Goal: Task Accomplishment & Management: Use online tool/utility

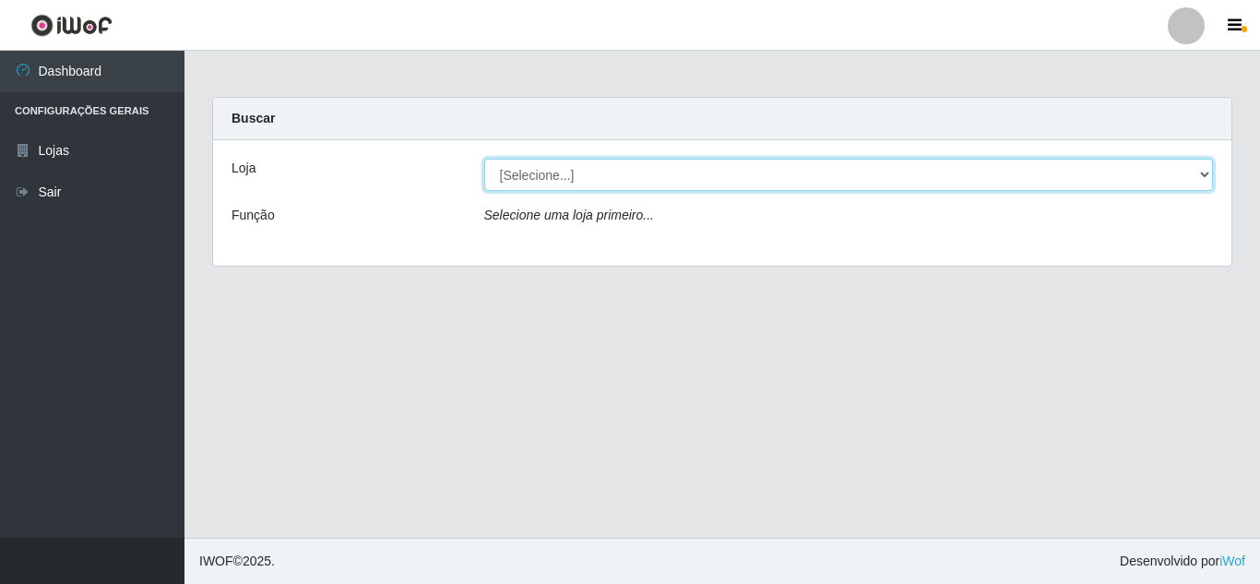
click at [605, 181] on select "[Selecione...] Queiroz Atacadão - [GEOGRAPHIC_DATA]" at bounding box center [849, 175] width 730 height 32
select select "225"
click at [484, 159] on select "[Selecione...] Queiroz Atacadão - [GEOGRAPHIC_DATA]" at bounding box center [849, 175] width 730 height 32
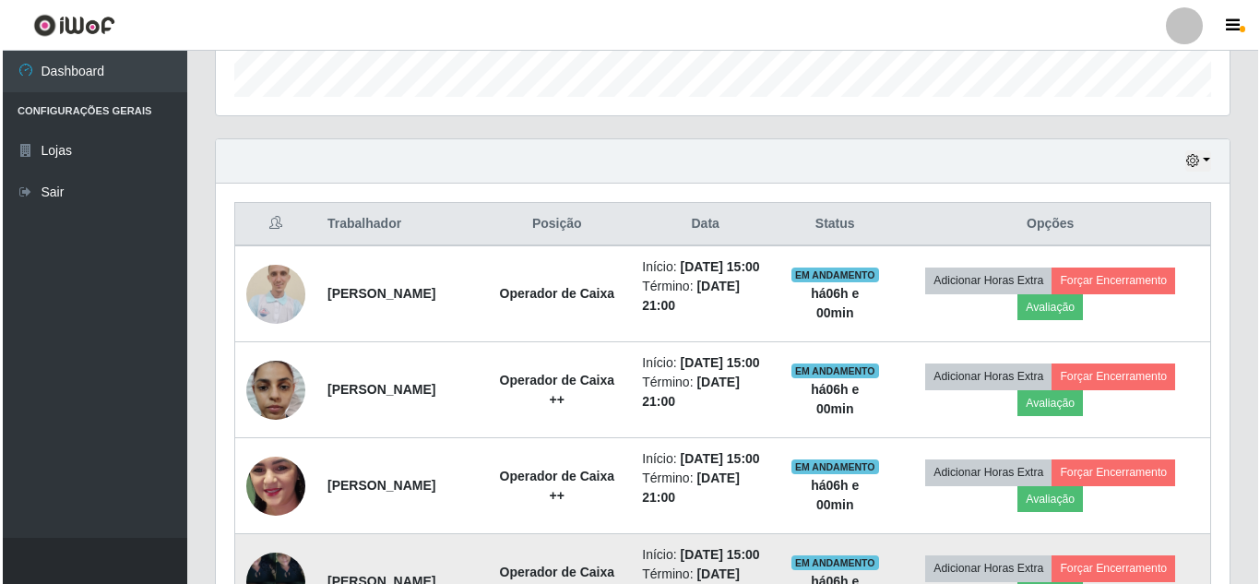
scroll to position [738, 0]
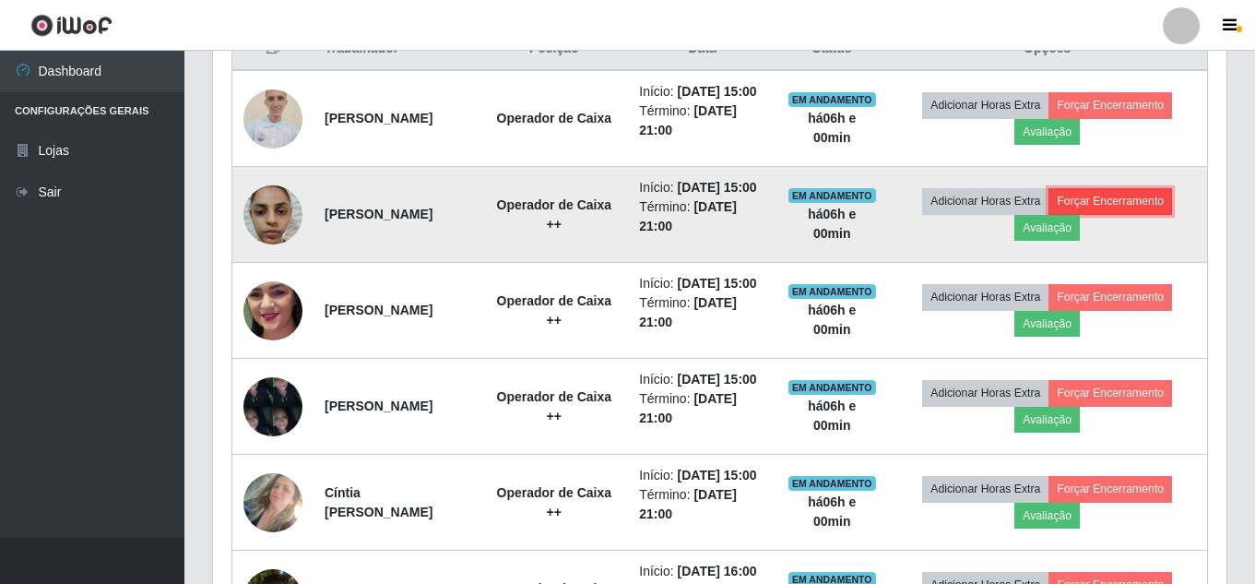
click at [1140, 214] on button "Forçar Encerramento" at bounding box center [1111, 201] width 124 height 26
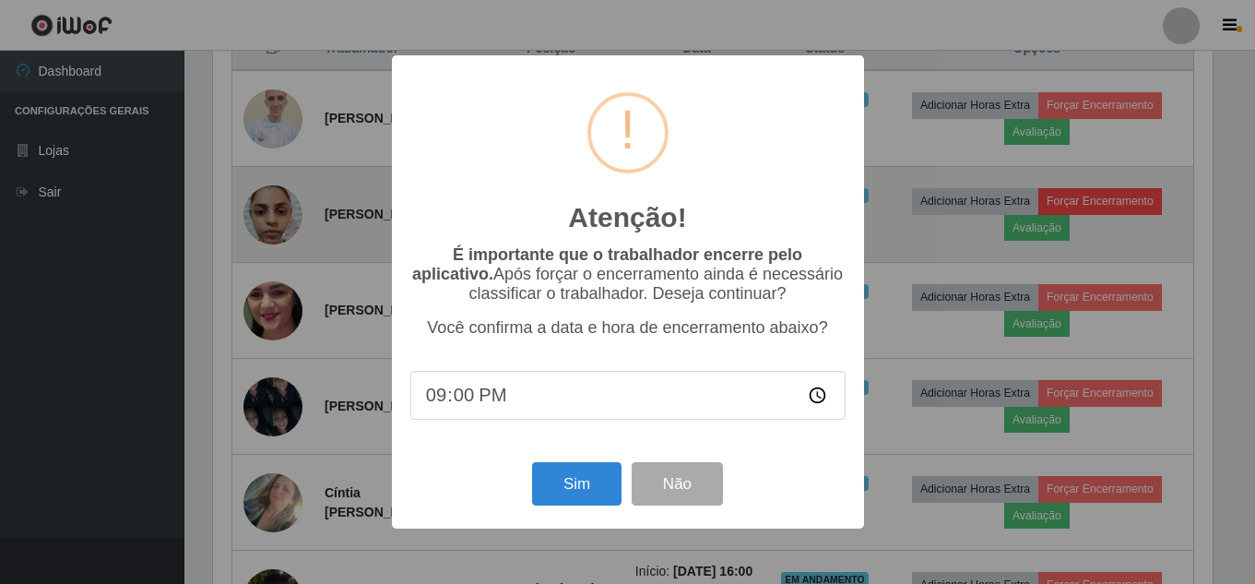
scroll to position [383, 1004]
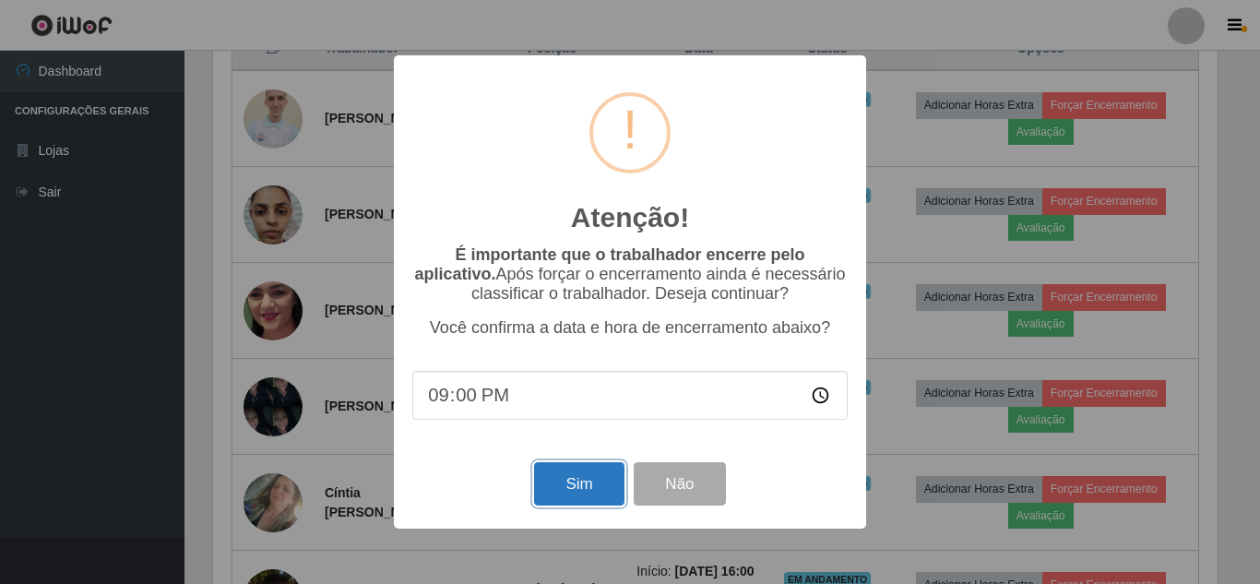
click at [601, 491] on button "Sim" at bounding box center [578, 483] width 89 height 43
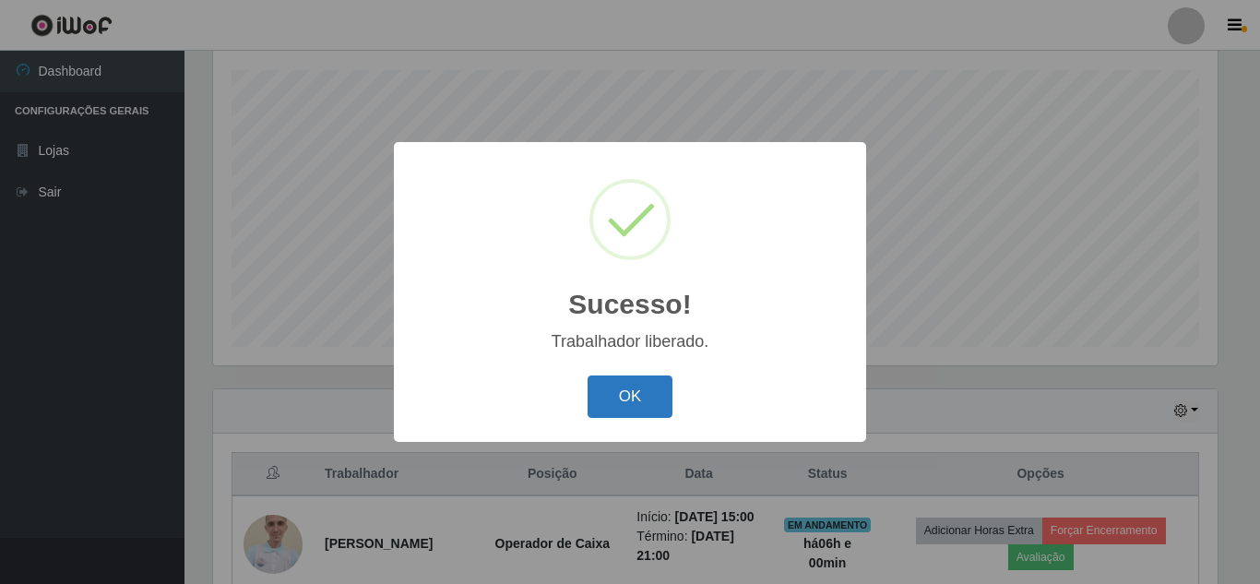
drag, startPoint x: 647, startPoint y: 388, endPoint x: 647, endPoint y: 398, distance: 10.1
click at [647, 398] on button "OK" at bounding box center [631, 396] width 86 height 43
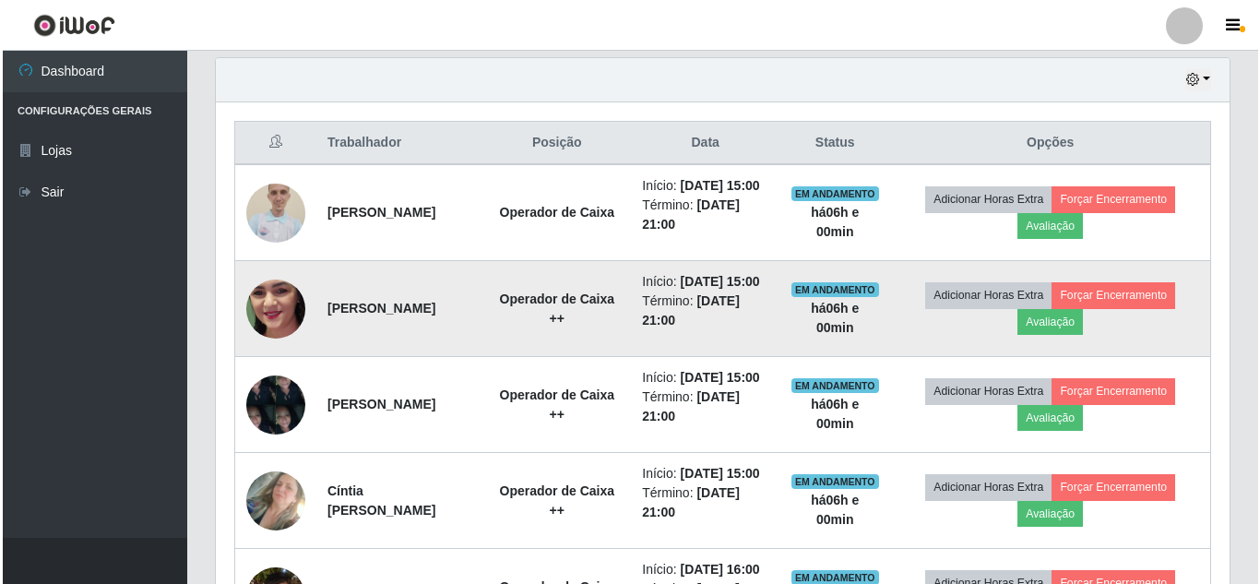
scroll to position [682, 0]
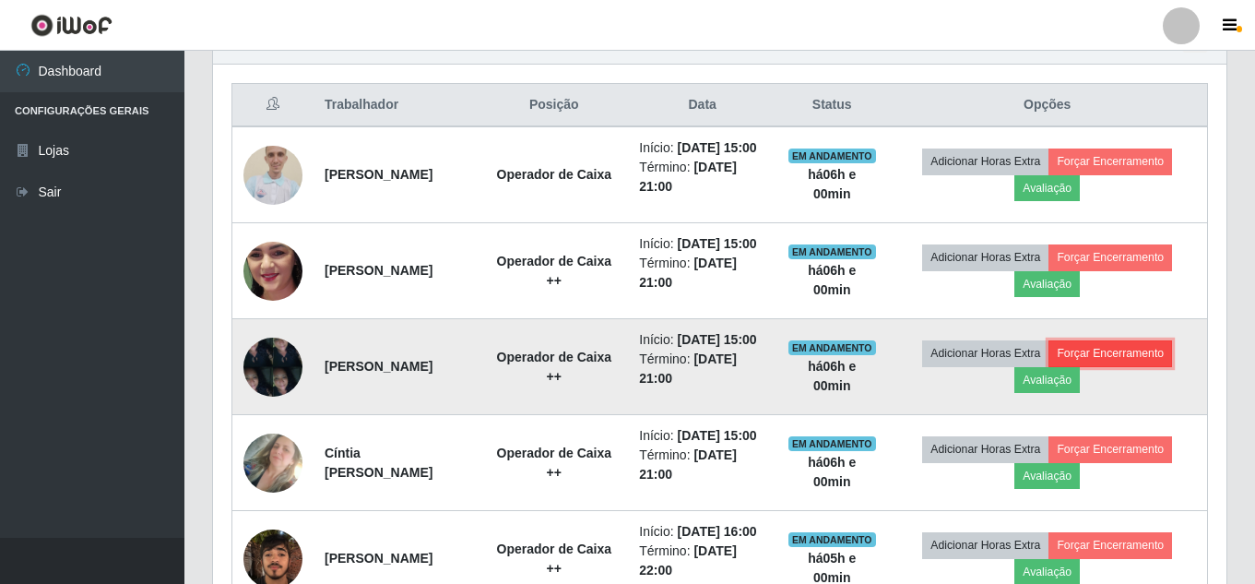
click at [1108, 366] on button "Forçar Encerramento" at bounding box center [1111, 353] width 124 height 26
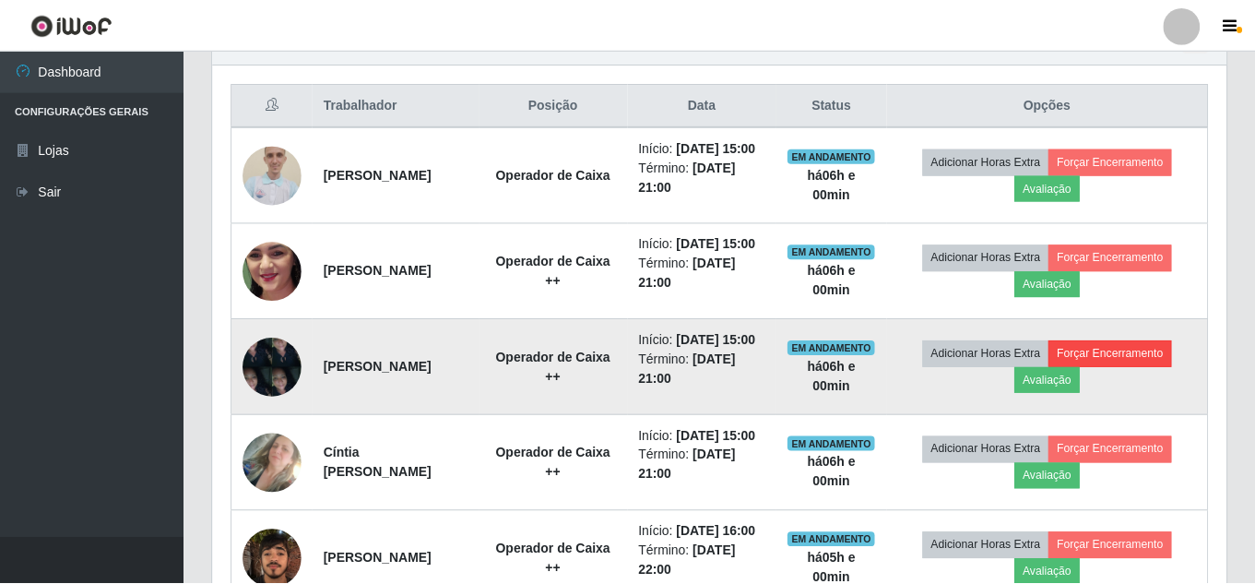
scroll to position [383, 1004]
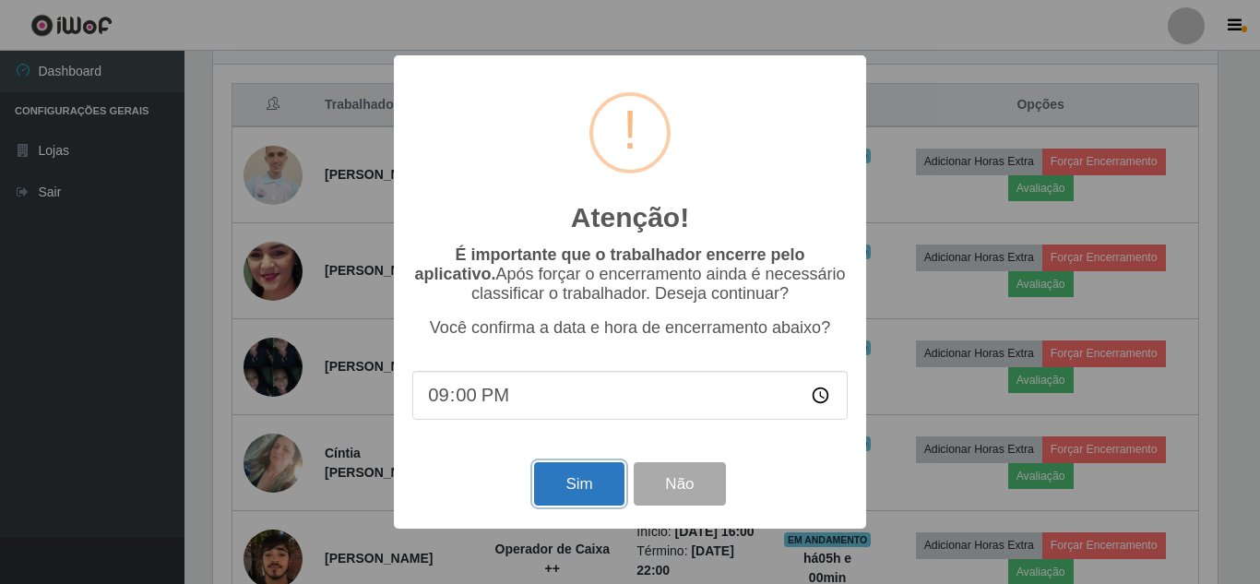
click at [584, 495] on button "Sim" at bounding box center [578, 483] width 89 height 43
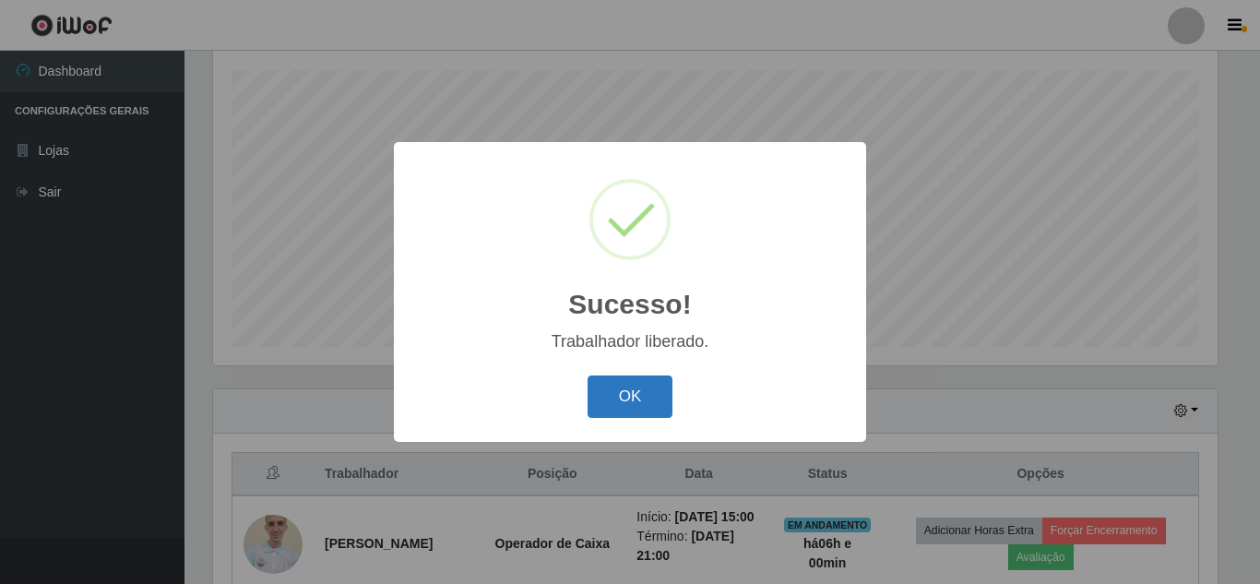
click at [624, 408] on button "OK" at bounding box center [631, 396] width 86 height 43
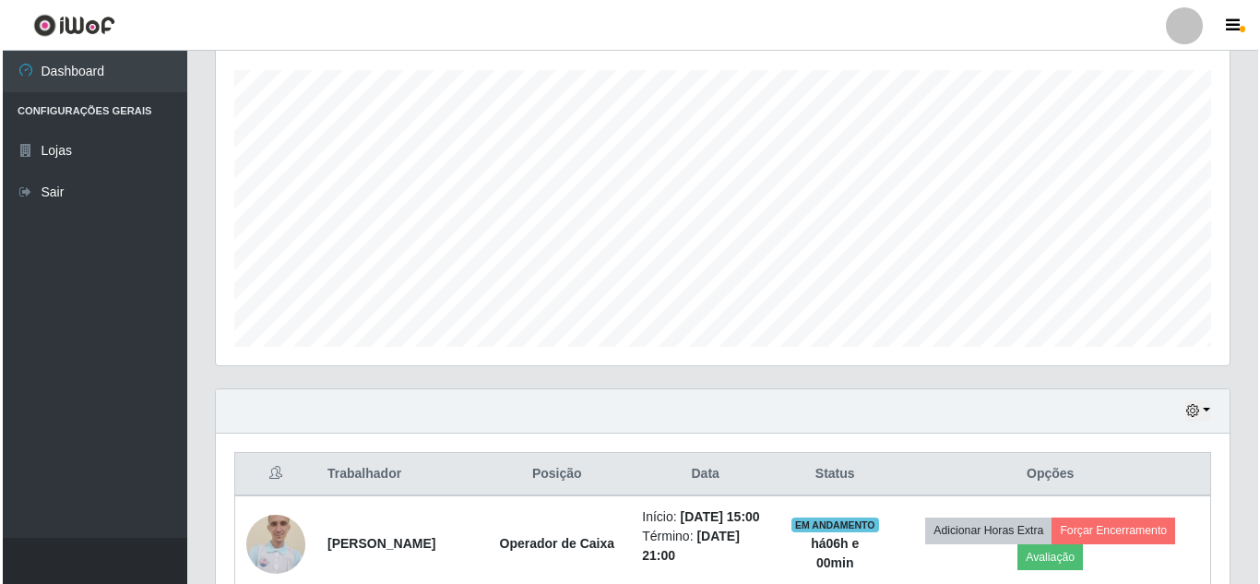
scroll to position [682, 0]
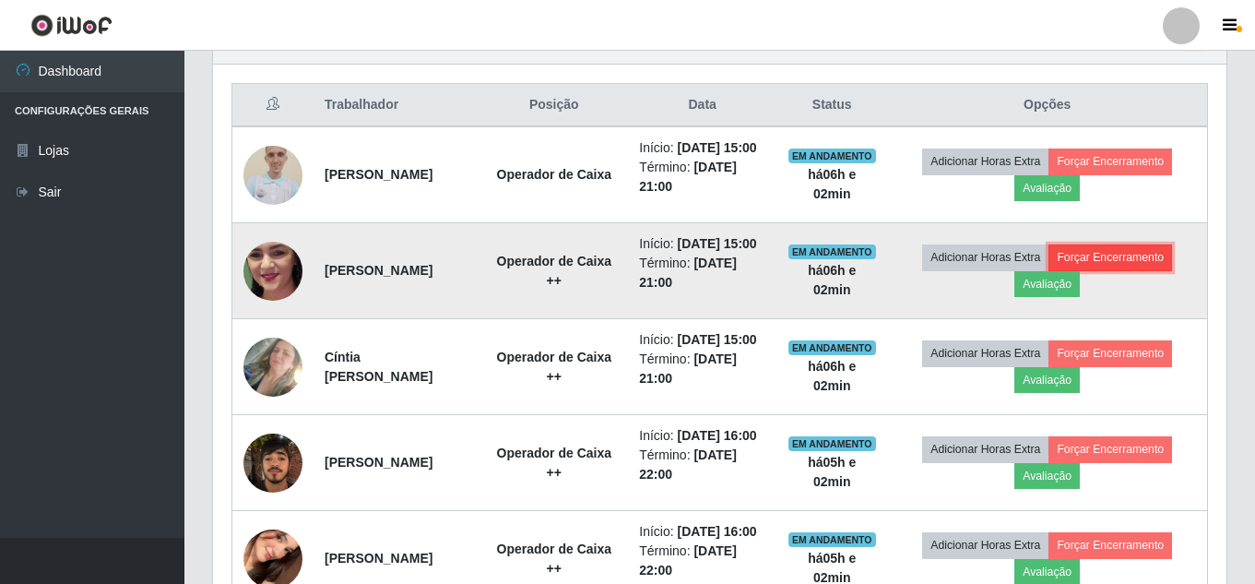
click at [1128, 270] on button "Forçar Encerramento" at bounding box center [1111, 257] width 124 height 26
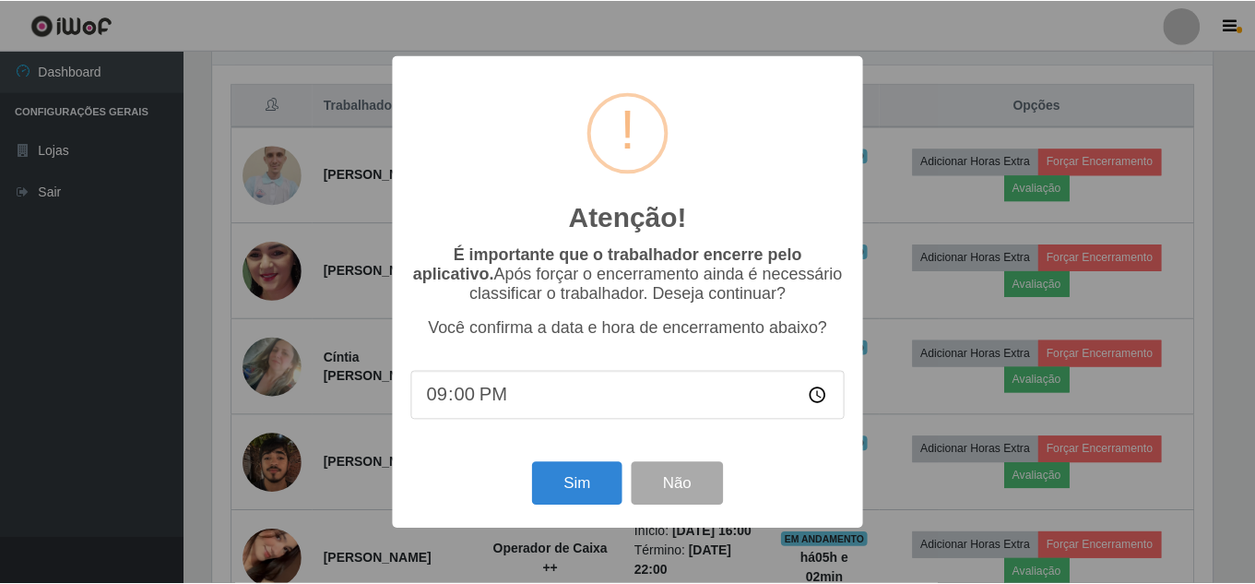
scroll to position [383, 1004]
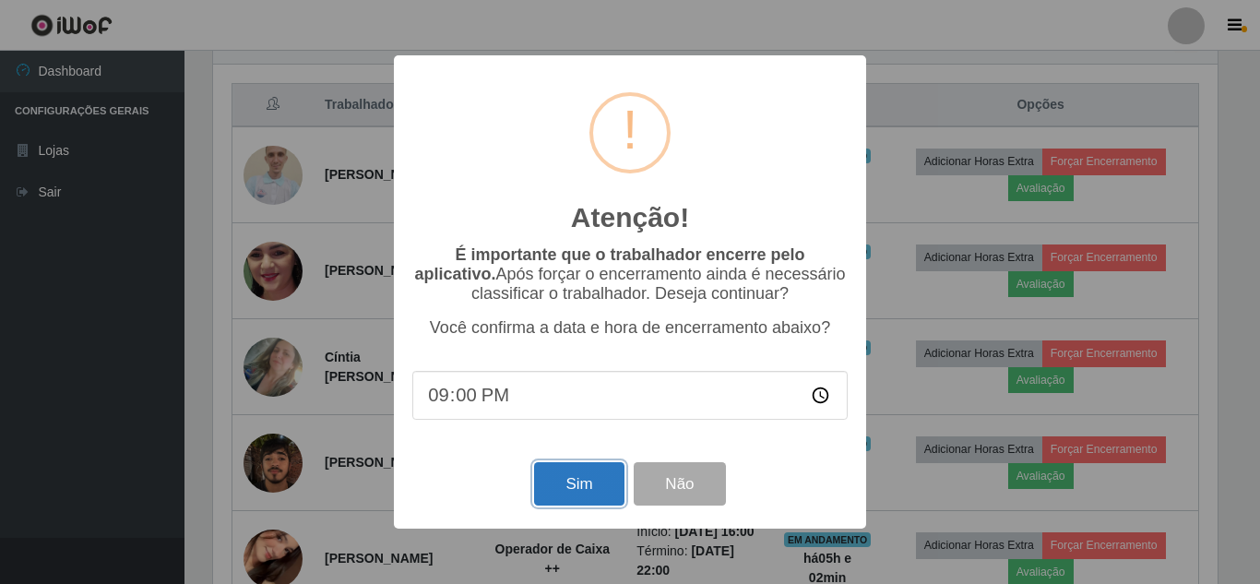
click at [570, 487] on button "Sim" at bounding box center [578, 483] width 89 height 43
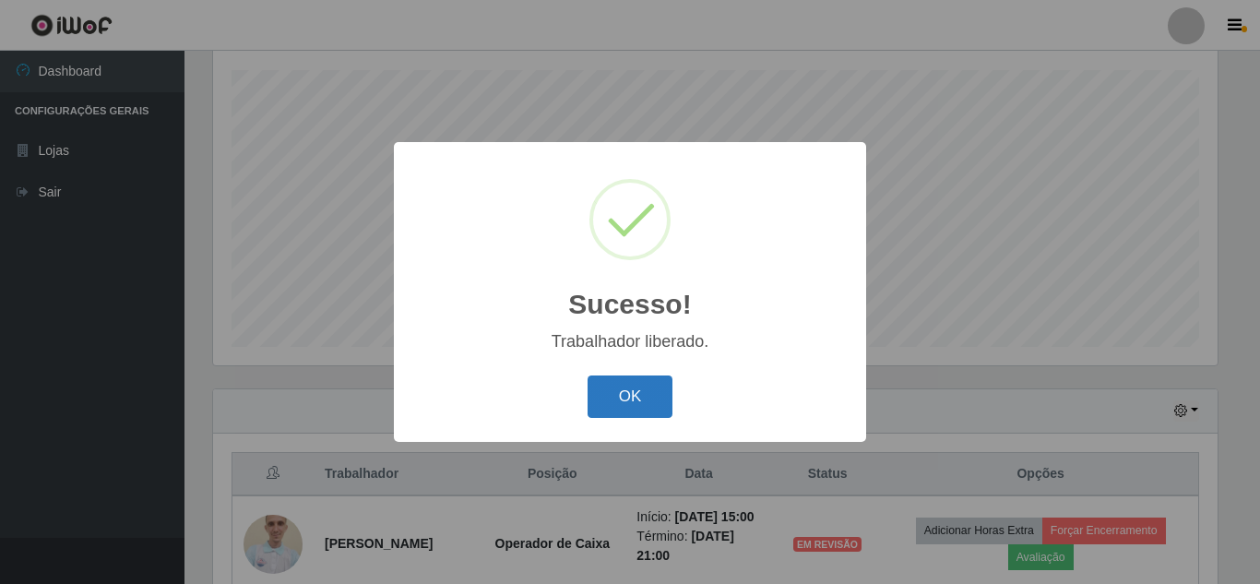
click at [606, 407] on button "OK" at bounding box center [631, 396] width 86 height 43
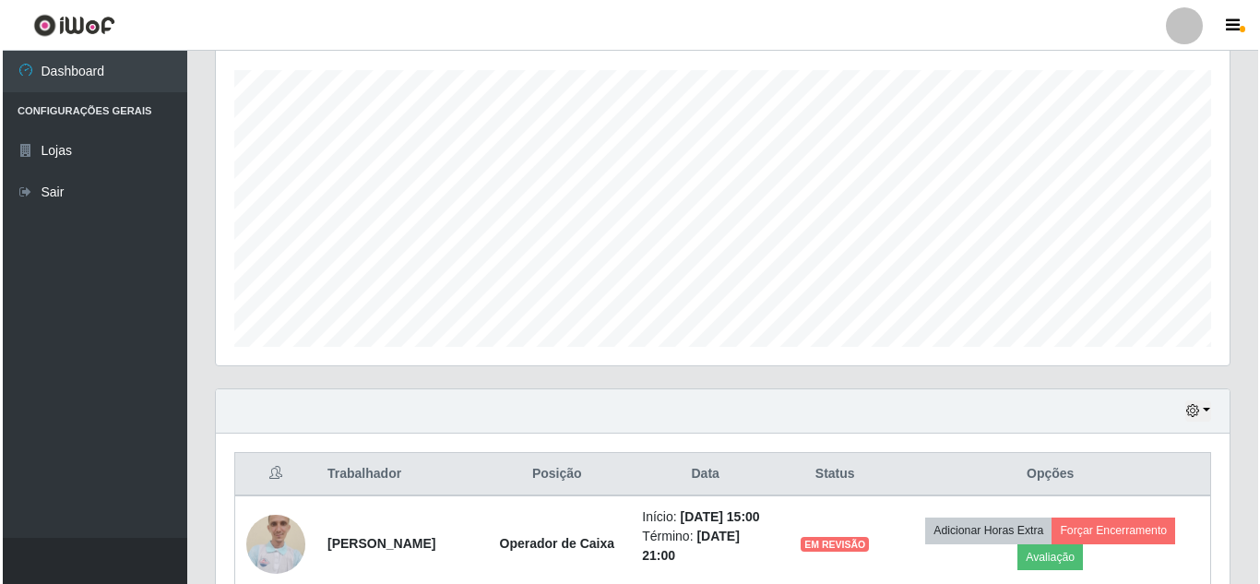
scroll to position [497, 0]
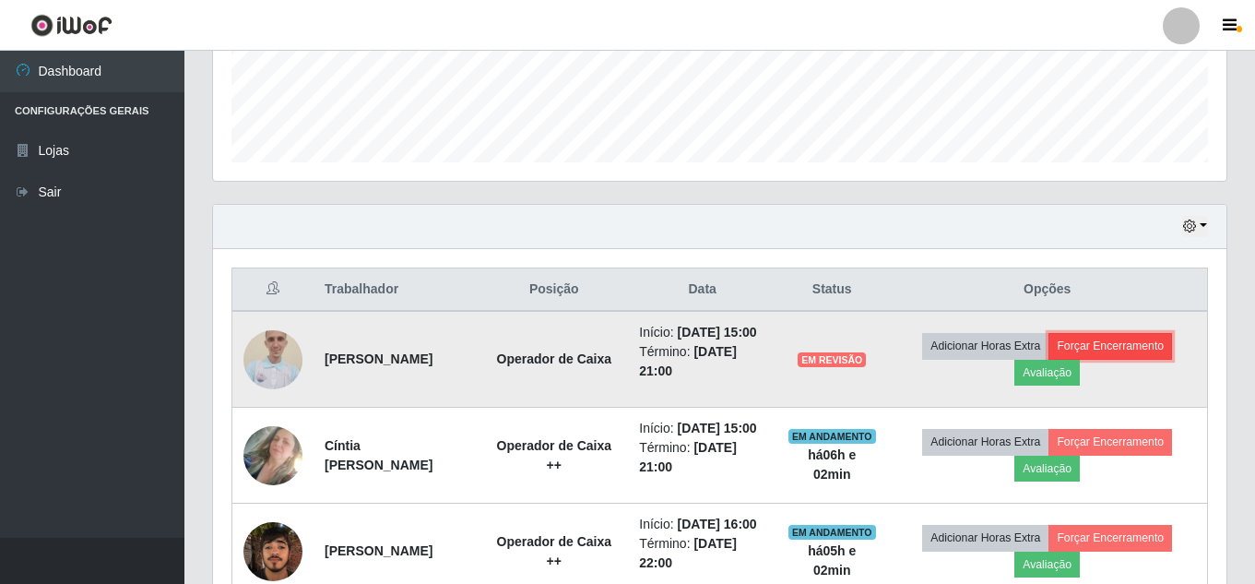
click at [1126, 359] on button "Forçar Encerramento" at bounding box center [1111, 346] width 124 height 26
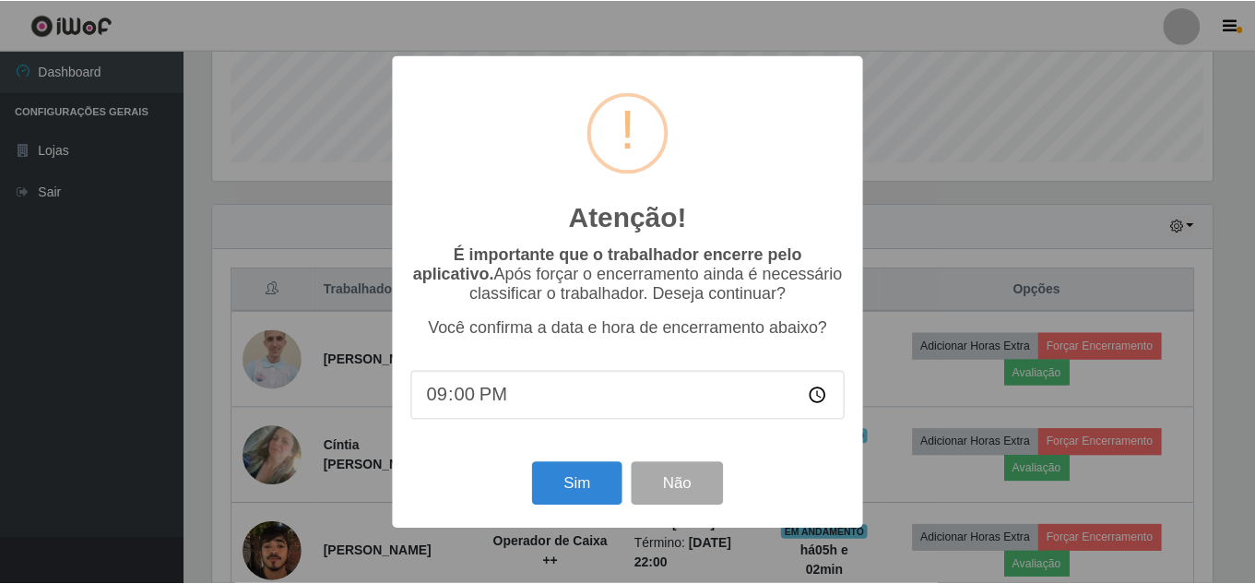
scroll to position [383, 1004]
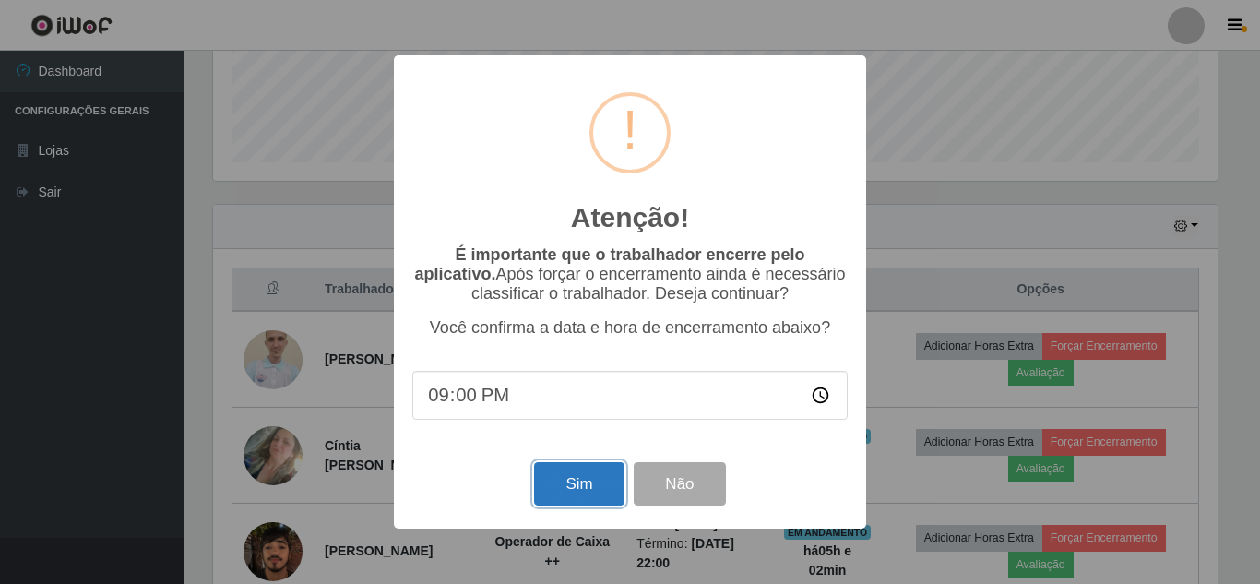
click at [576, 497] on button "Sim" at bounding box center [578, 483] width 89 height 43
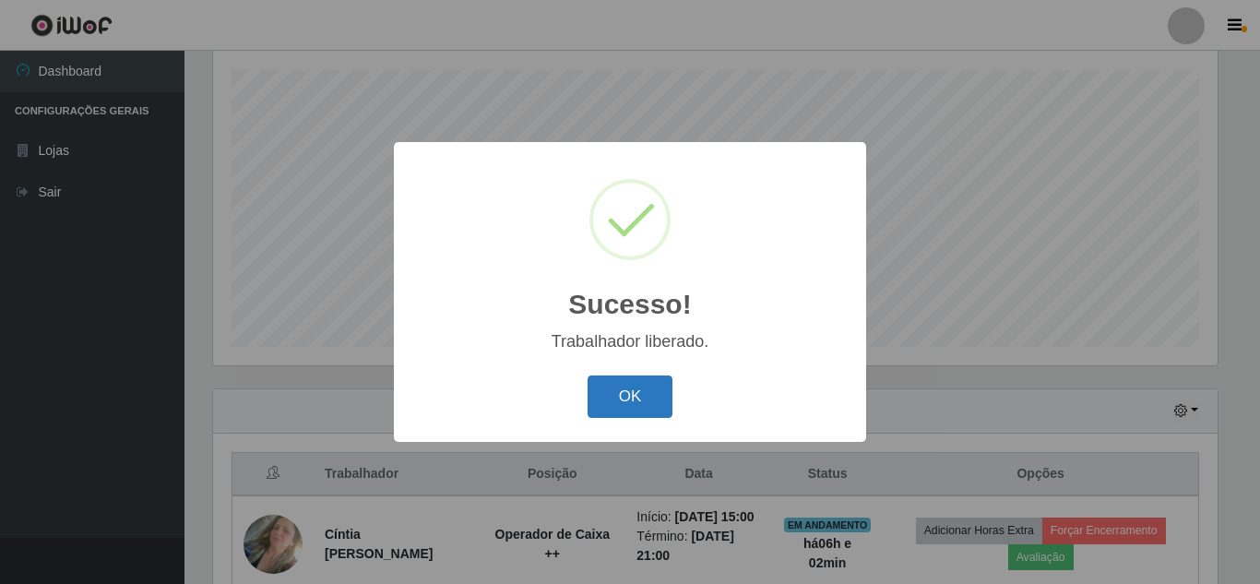
click at [616, 401] on button "OK" at bounding box center [631, 396] width 86 height 43
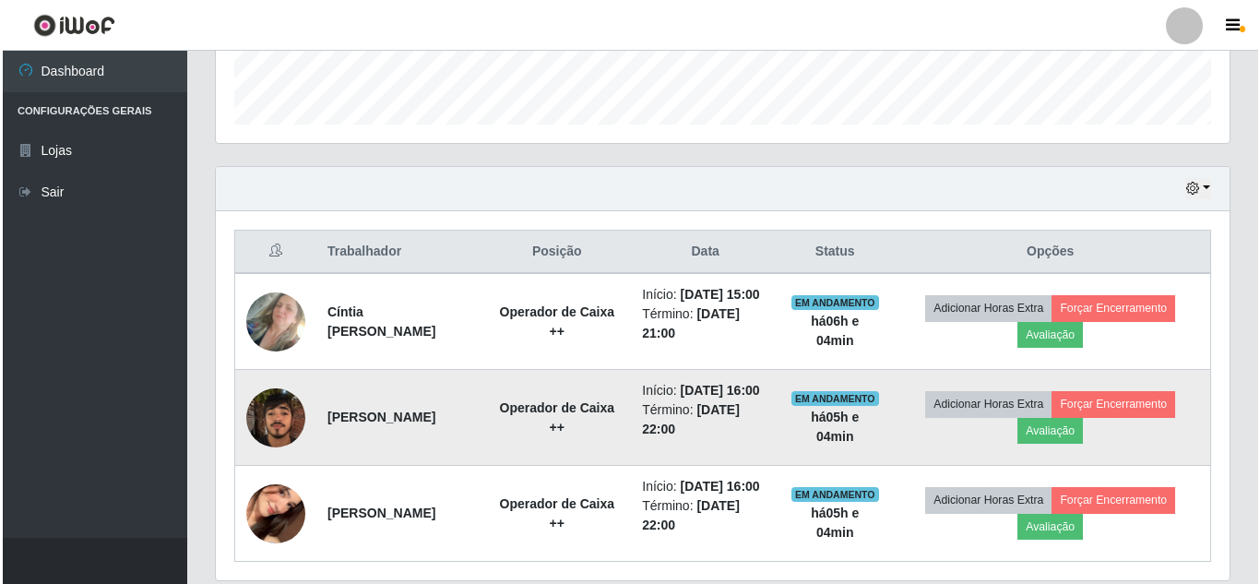
scroll to position [589, 0]
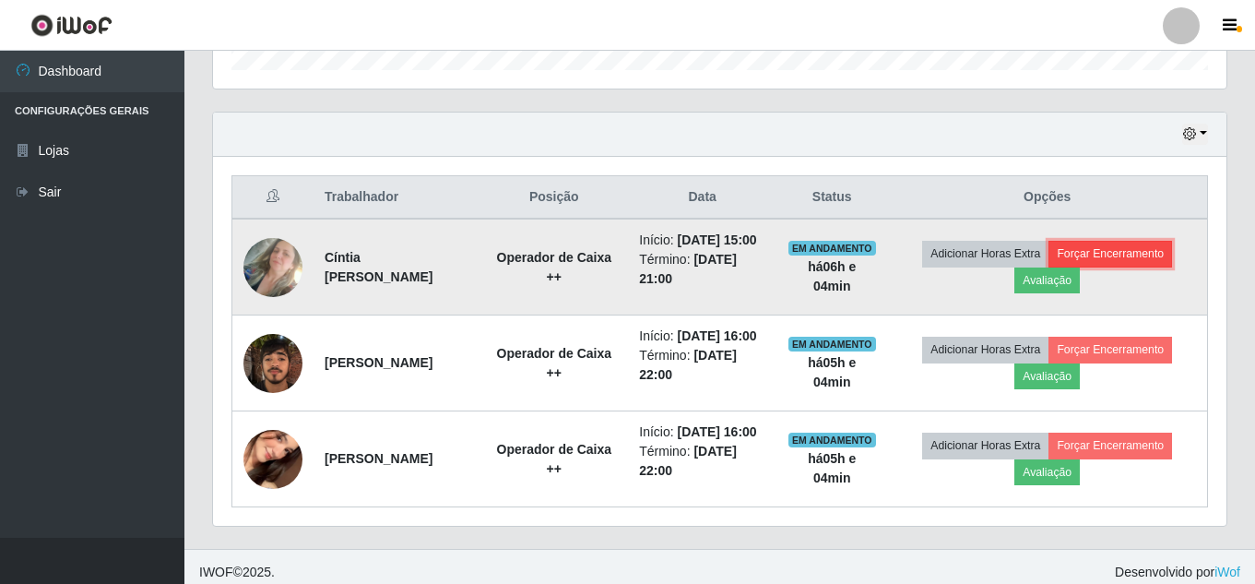
click at [1143, 266] on button "Forçar Encerramento" at bounding box center [1111, 254] width 124 height 26
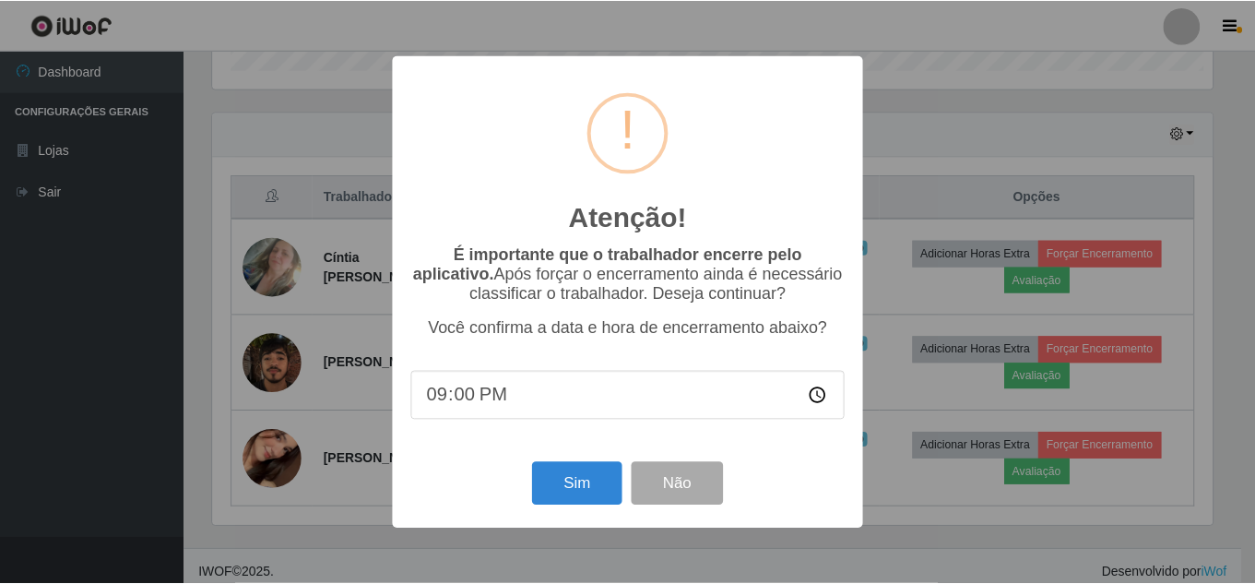
scroll to position [383, 1004]
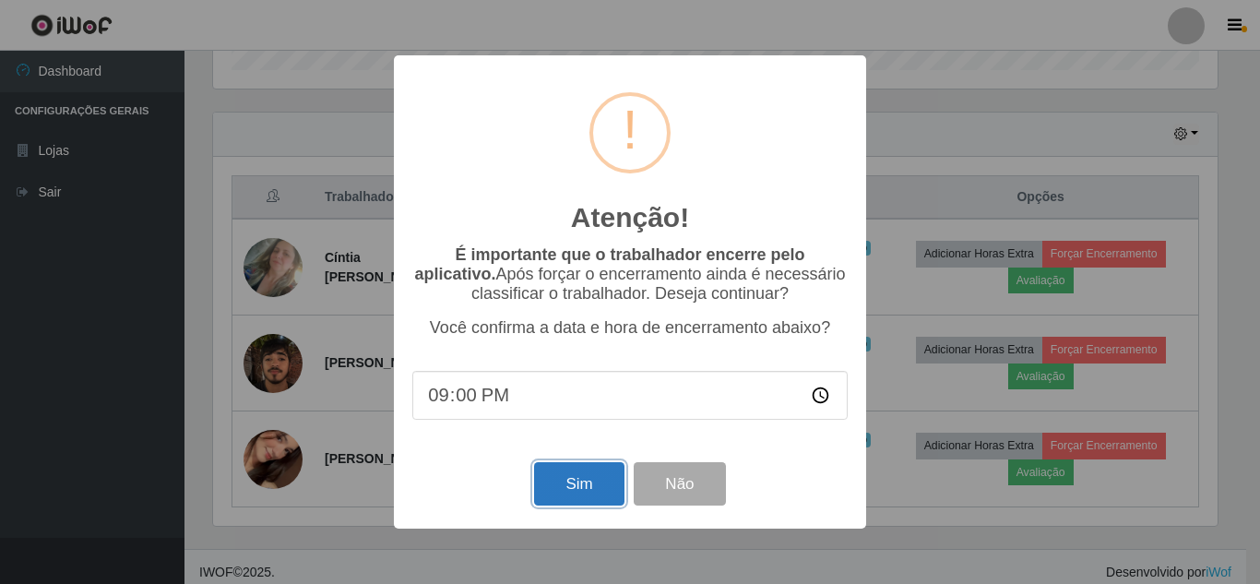
click at [591, 497] on button "Sim" at bounding box center [578, 483] width 89 height 43
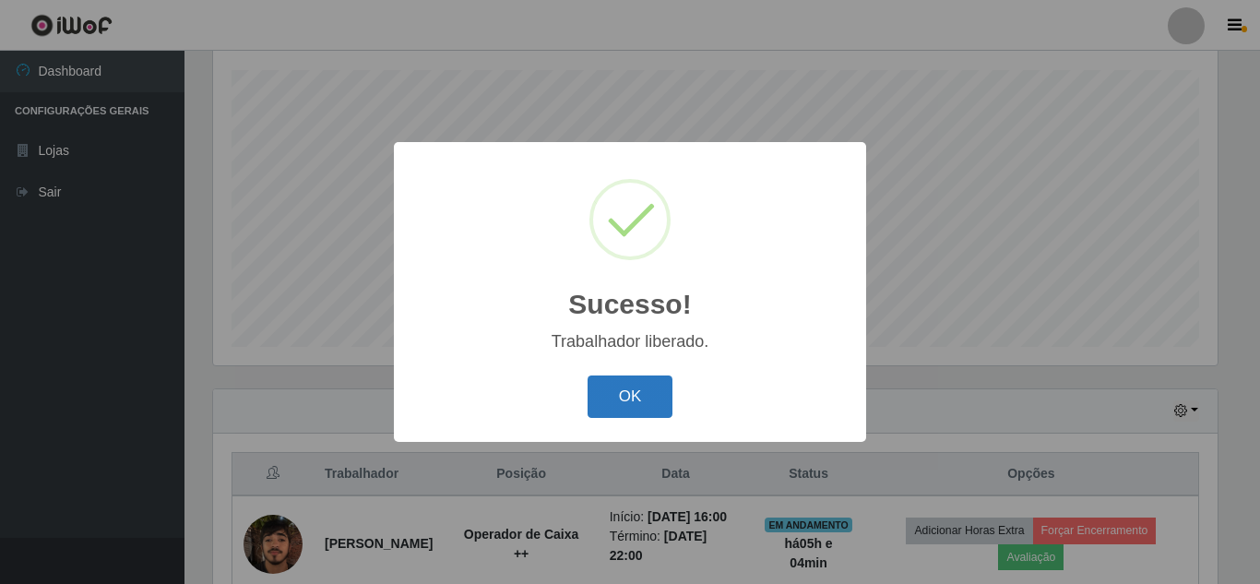
click at [633, 381] on button "OK" at bounding box center [631, 396] width 86 height 43
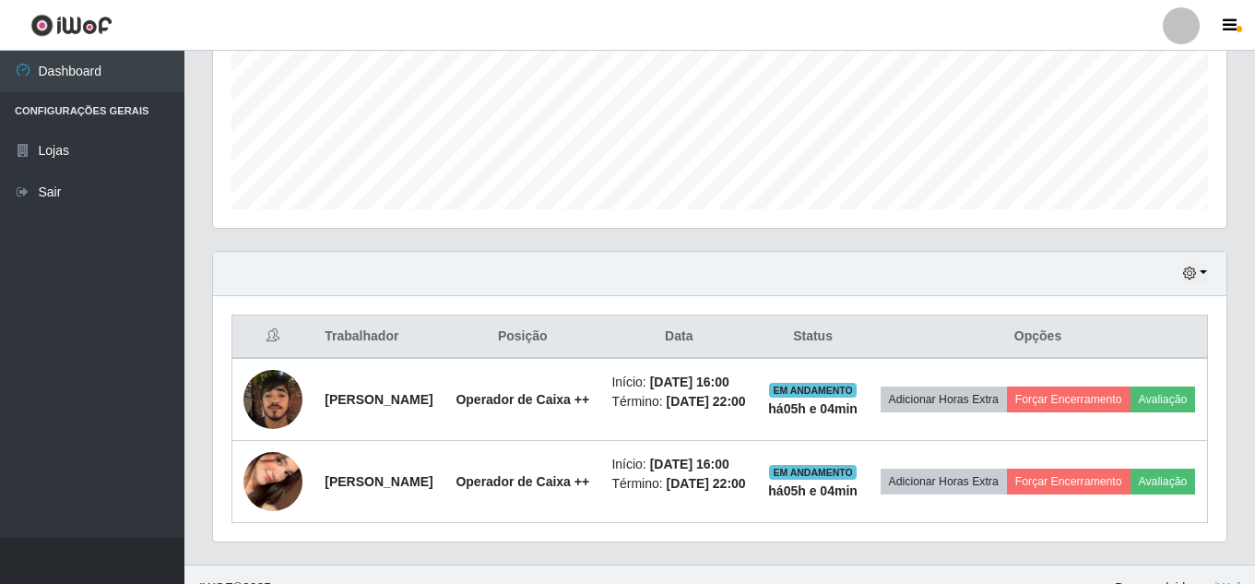
scroll to position [543, 0]
